Goal: Information Seeking & Learning: Learn about a topic

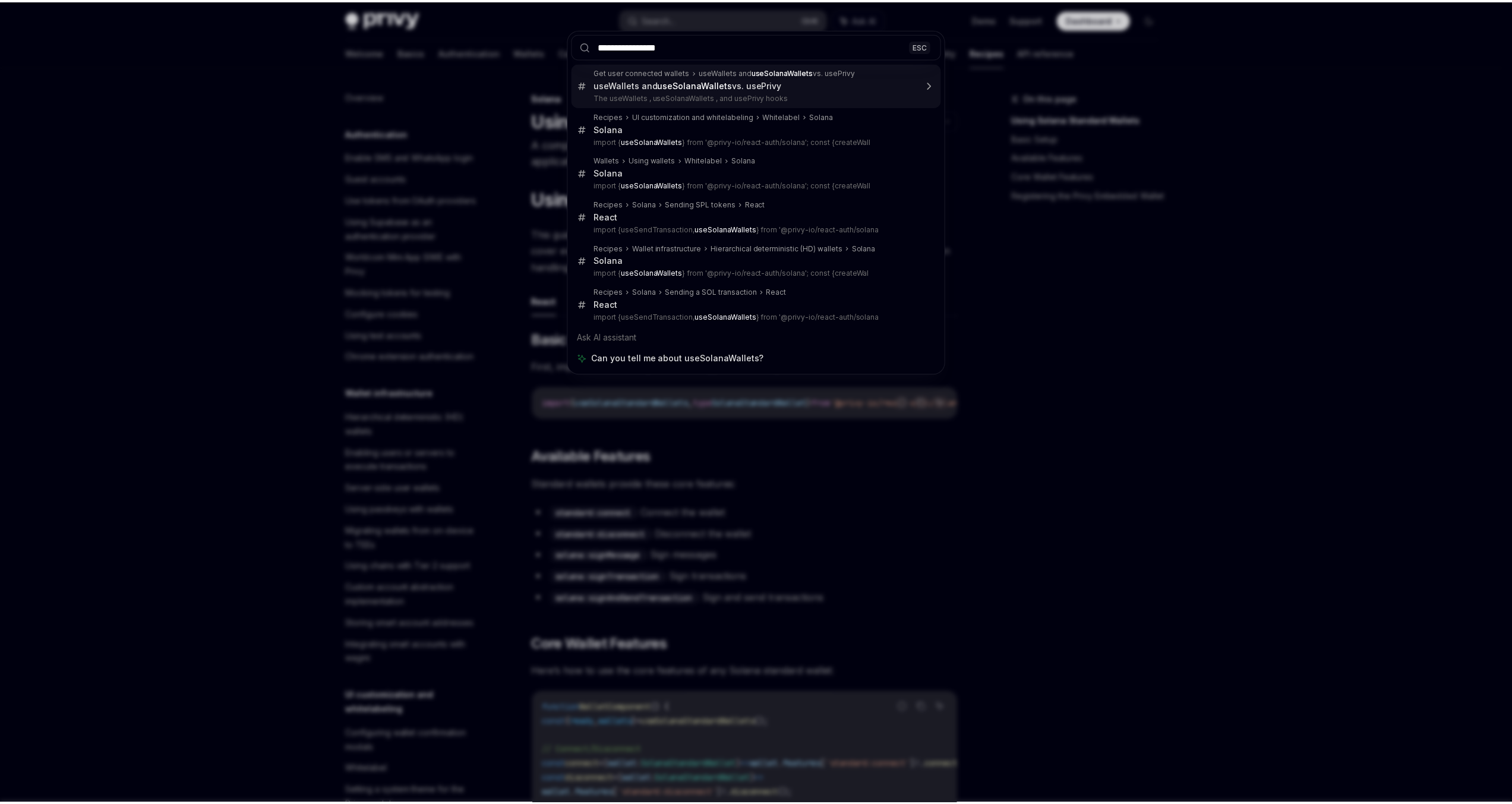
scroll to position [1626, 0]
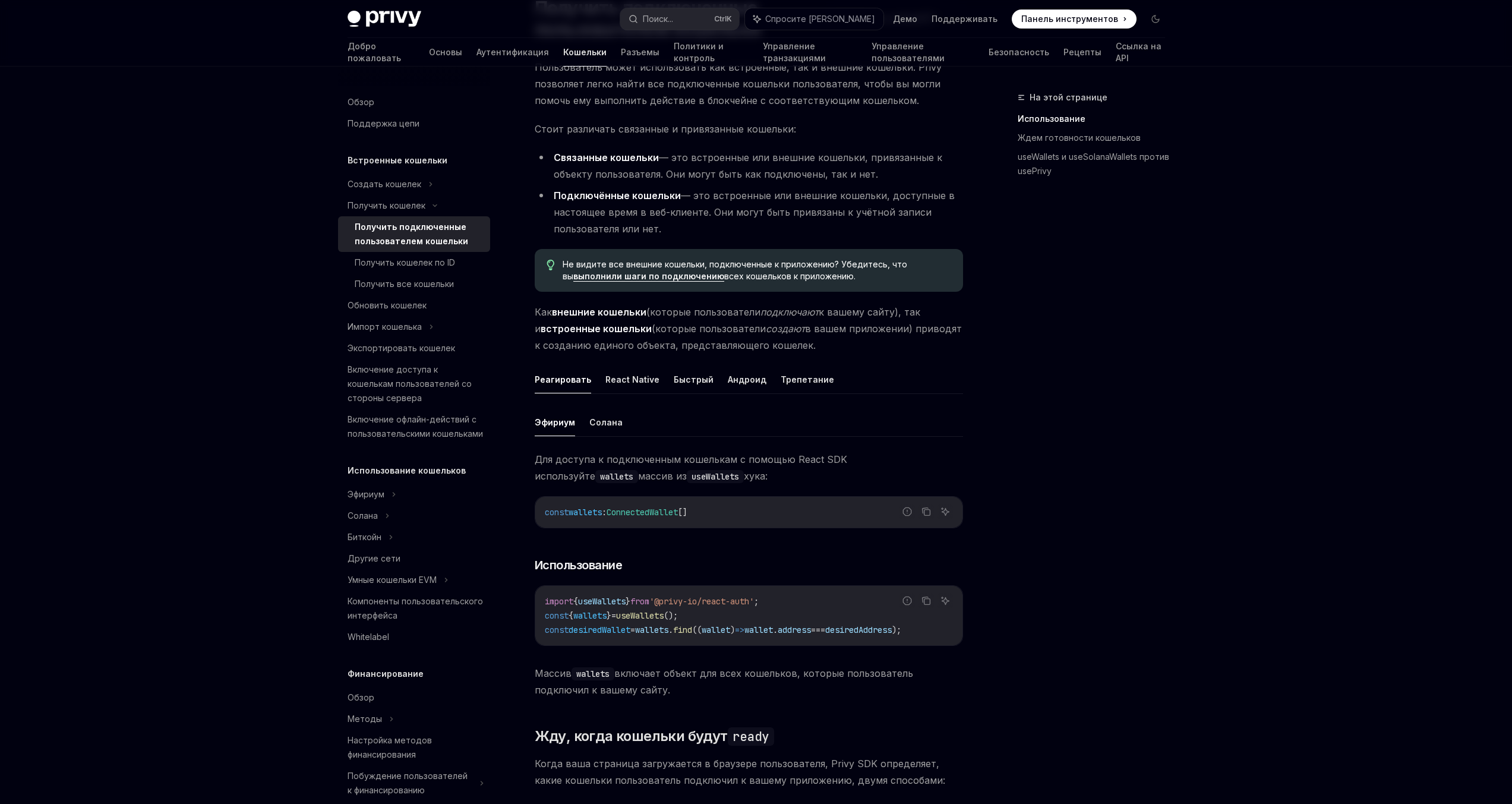
scroll to position [98, 0]
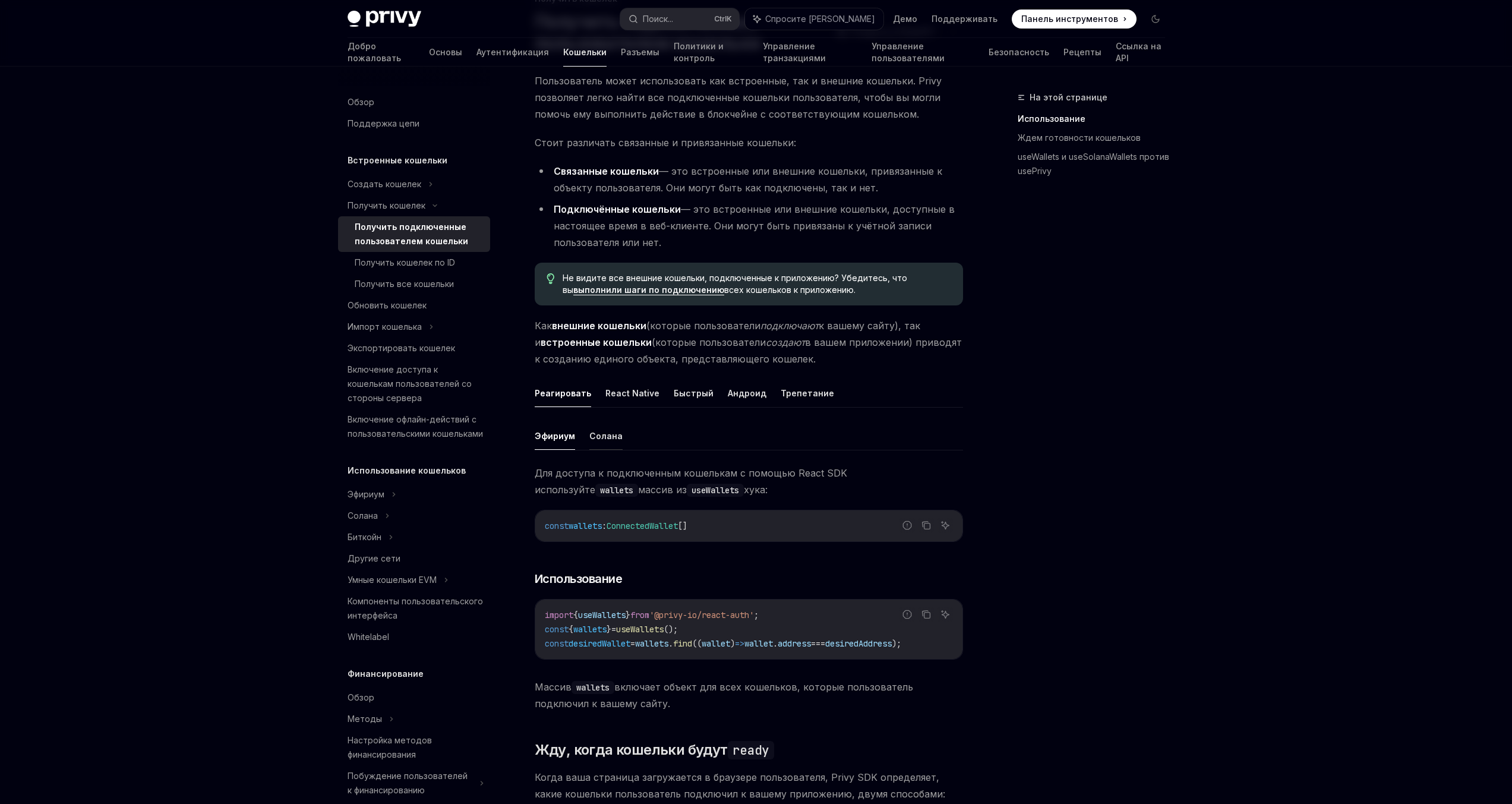
click at [608, 441] on font "Солана" at bounding box center [606, 436] width 33 height 14
type textarea "*"
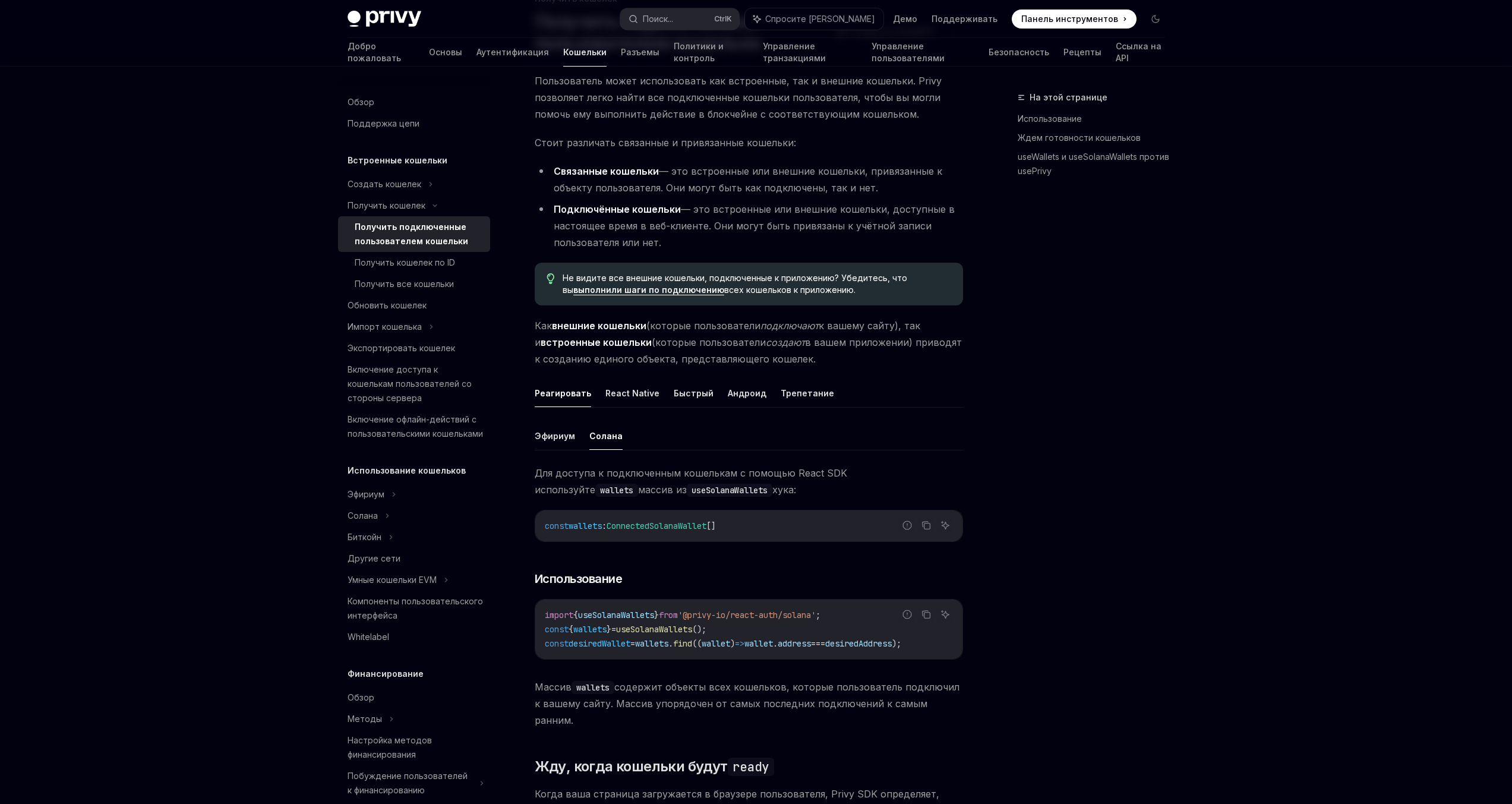
click at [577, 444] on ul "[PERSON_NAME]" at bounding box center [748, 435] width 428 height 28
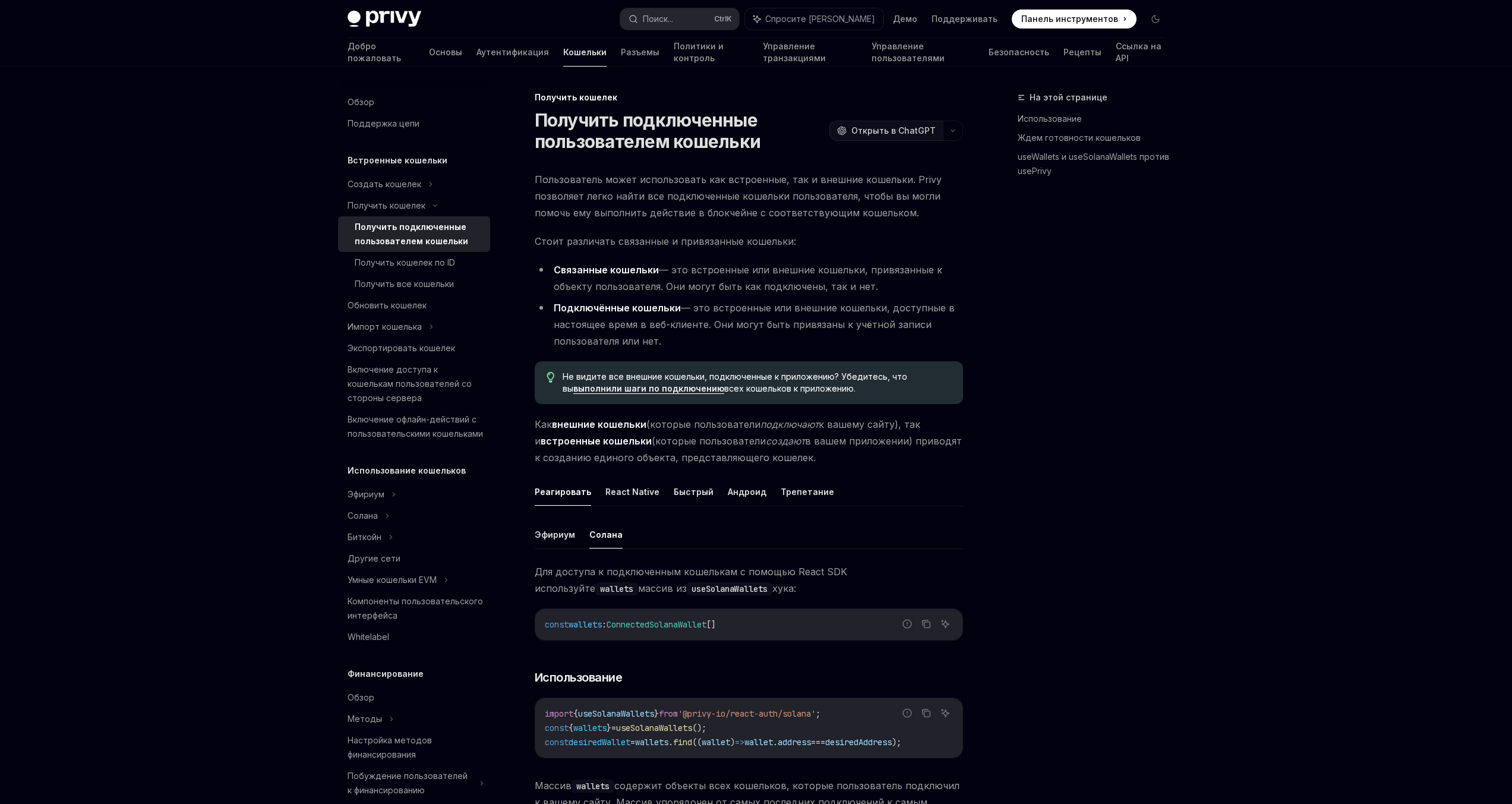
click at [919, 131] on font "Открыть в ChatGPT" at bounding box center [893, 130] width 85 height 10
drag, startPoint x: 911, startPoint y: 131, endPoint x: 884, endPoint y: 179, distance: 55.1
drag, startPoint x: 882, startPoint y: 131, endPoint x: 857, endPoint y: 213, distance: 85.7
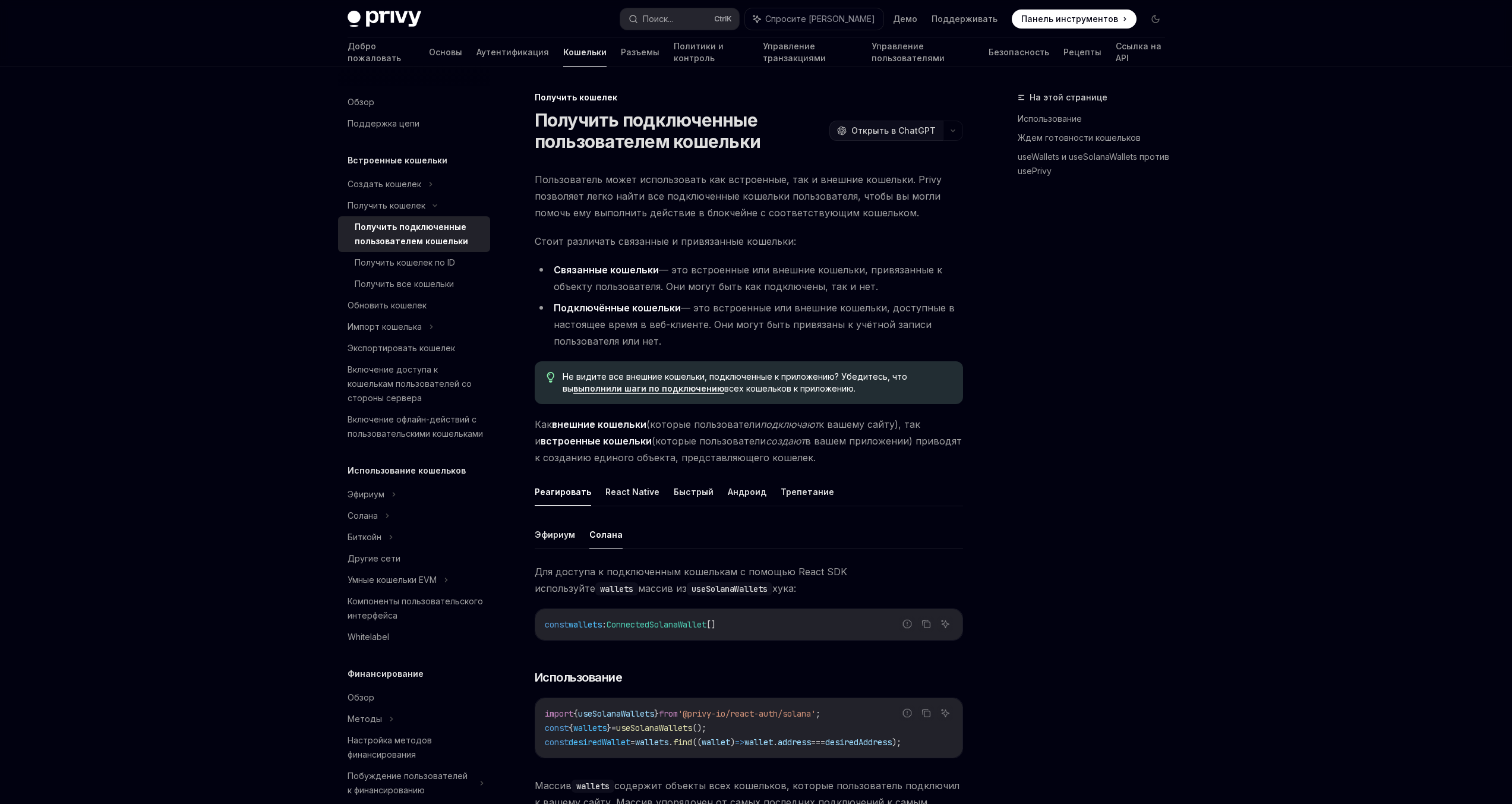
click at [874, 130] on font "Открыть в ChatGPT" at bounding box center [893, 130] width 85 height 10
